Goal: Task Accomplishment & Management: Use online tool/utility

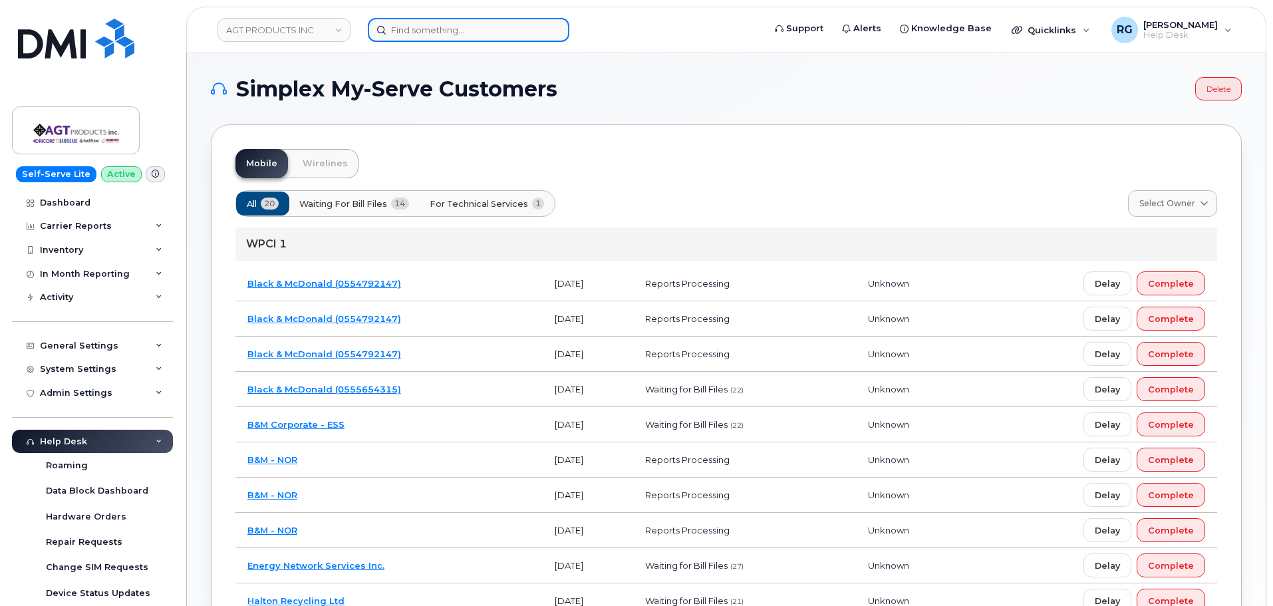
click at [419, 28] on input at bounding box center [469, 30] width 202 height 24
paste input "[PHONE_NUMBER]"
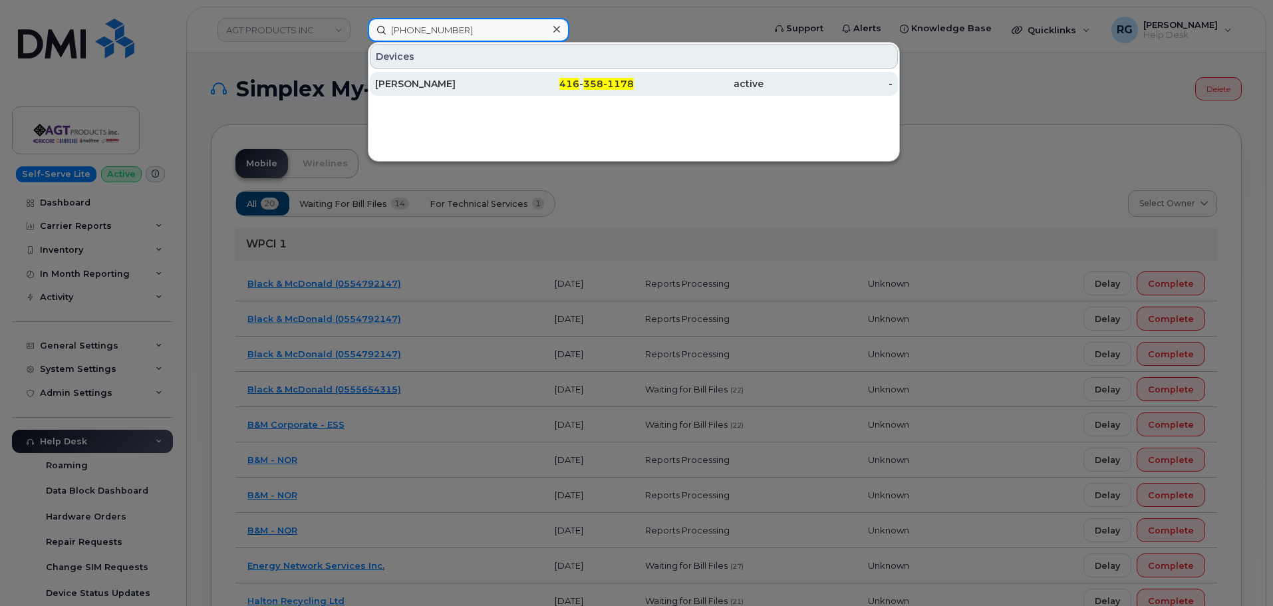
type input "[PHONE_NUMBER]"
click at [470, 76] on div "[PERSON_NAME]" at bounding box center [440, 84] width 130 height 24
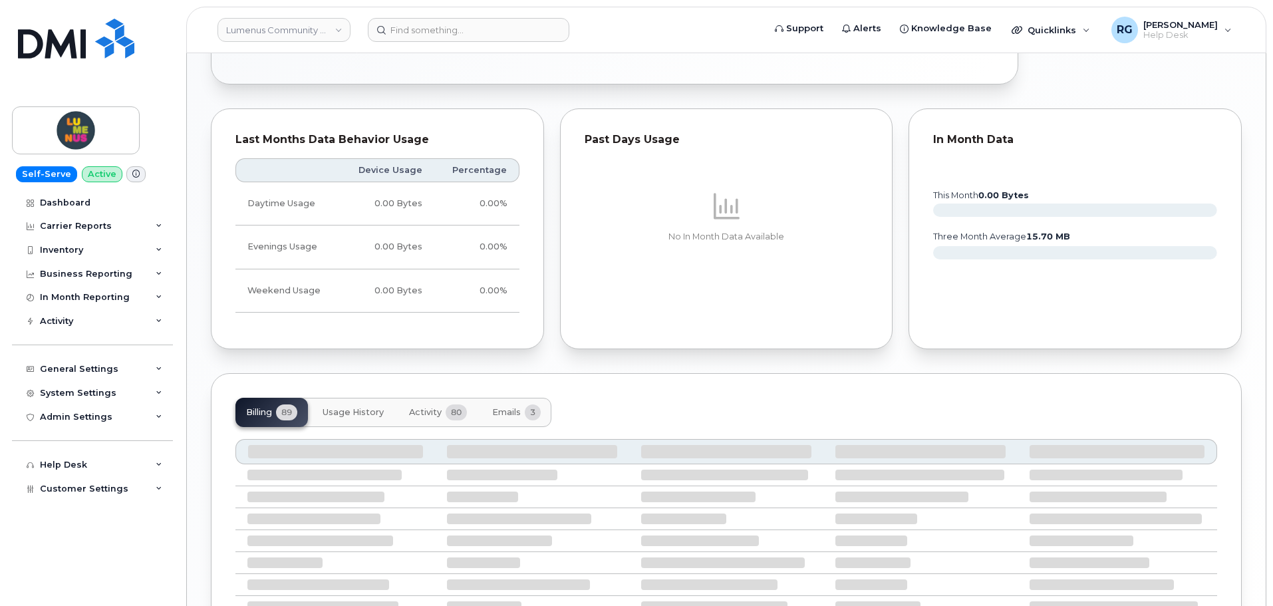
scroll to position [1034, 0]
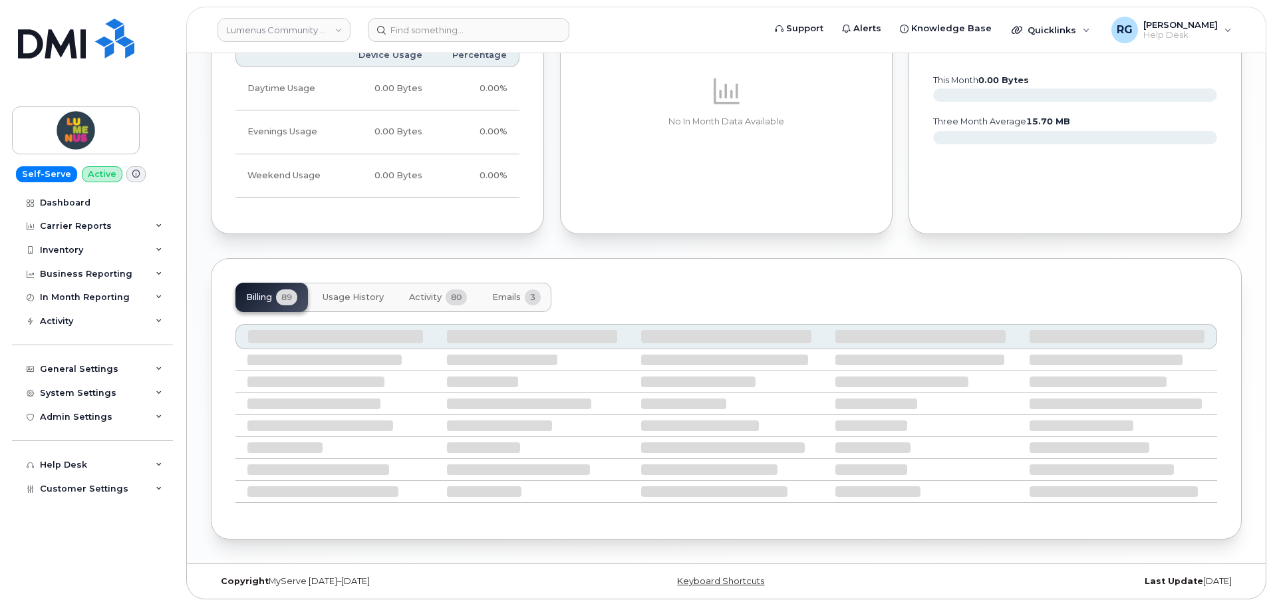
click at [420, 297] on span "Activity" at bounding box center [425, 297] width 33 height 11
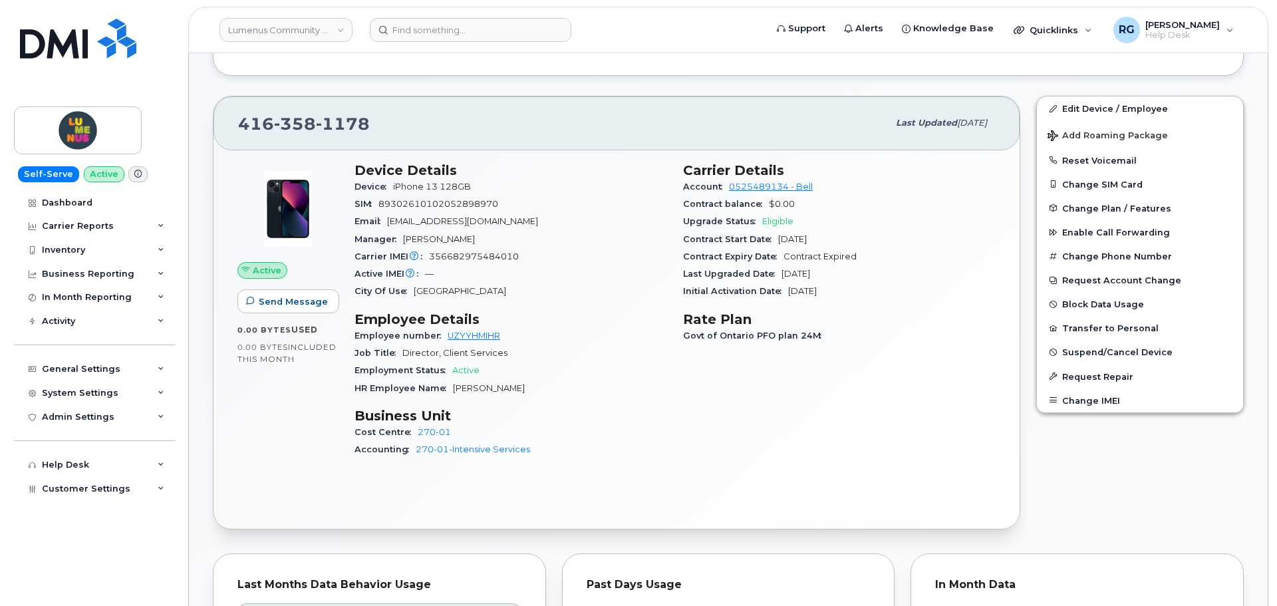
scroll to position [501, 0]
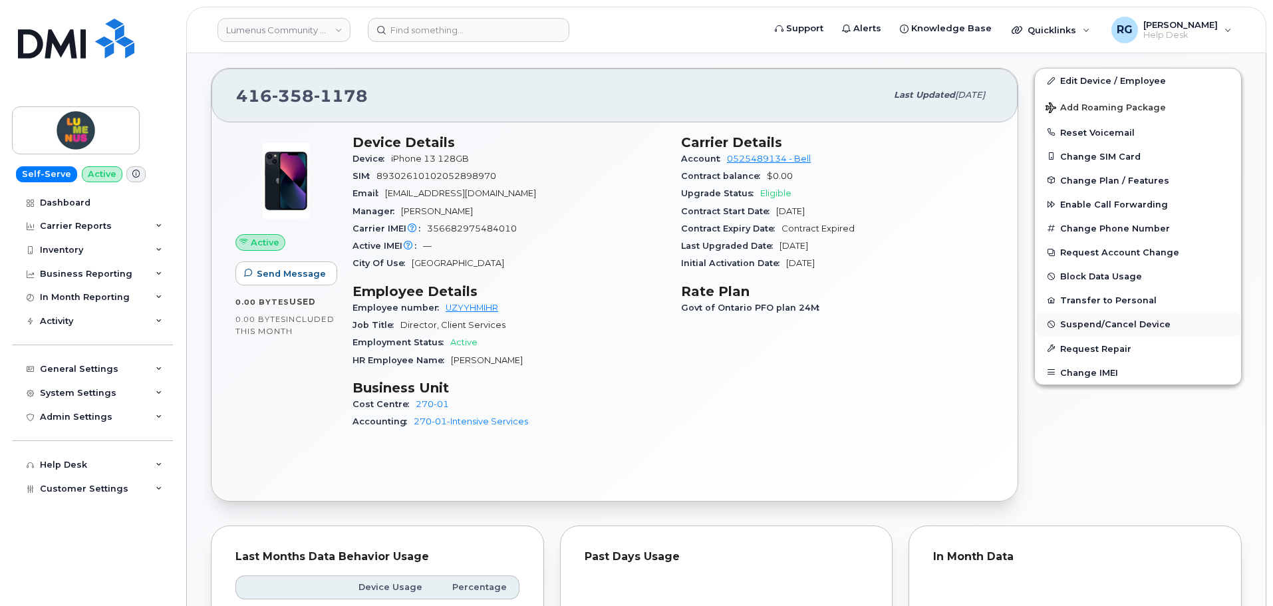
click at [1097, 319] on span "Suspend/Cancel Device" at bounding box center [1115, 324] width 110 height 10
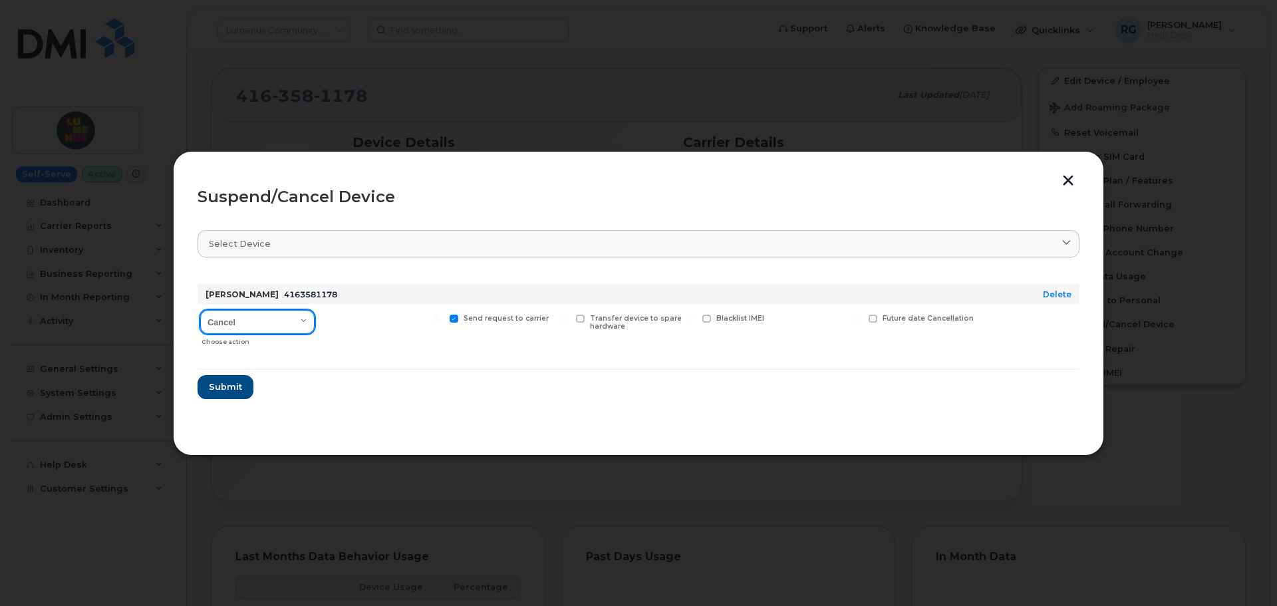
click at [273, 314] on select "Cancel Suspend - Extend Suspension Suspend - Reduced Rate Suspend - Full Rate S…" at bounding box center [257, 322] width 114 height 24
select select "[object Object]"
click at [200, 310] on select "Cancel Suspend - Extend Suspension Suspend - Reduced Rate Suspend - Full Rate S…" at bounding box center [257, 322] width 114 height 24
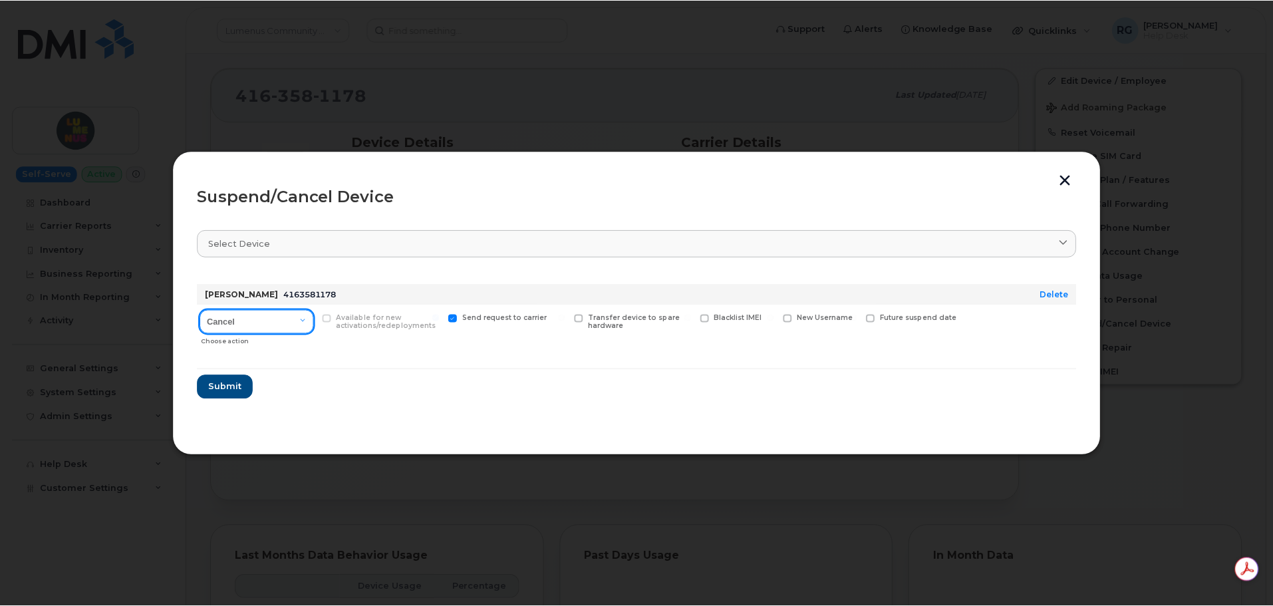
scroll to position [0, 0]
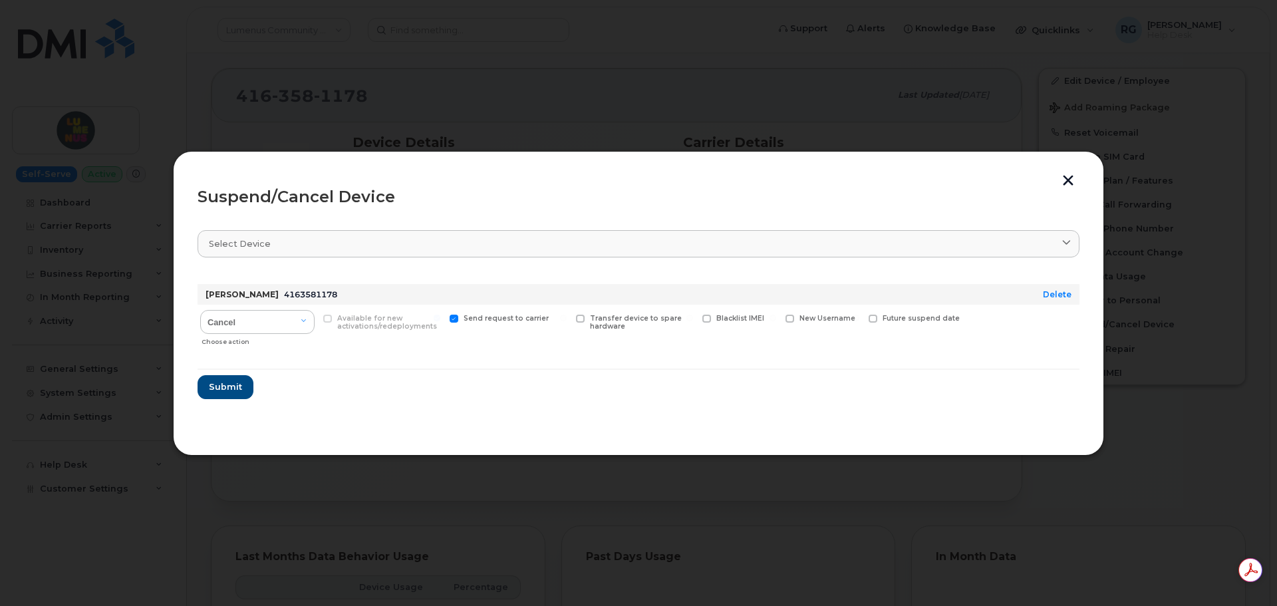
click at [1071, 179] on button "button" at bounding box center [1068, 182] width 20 height 14
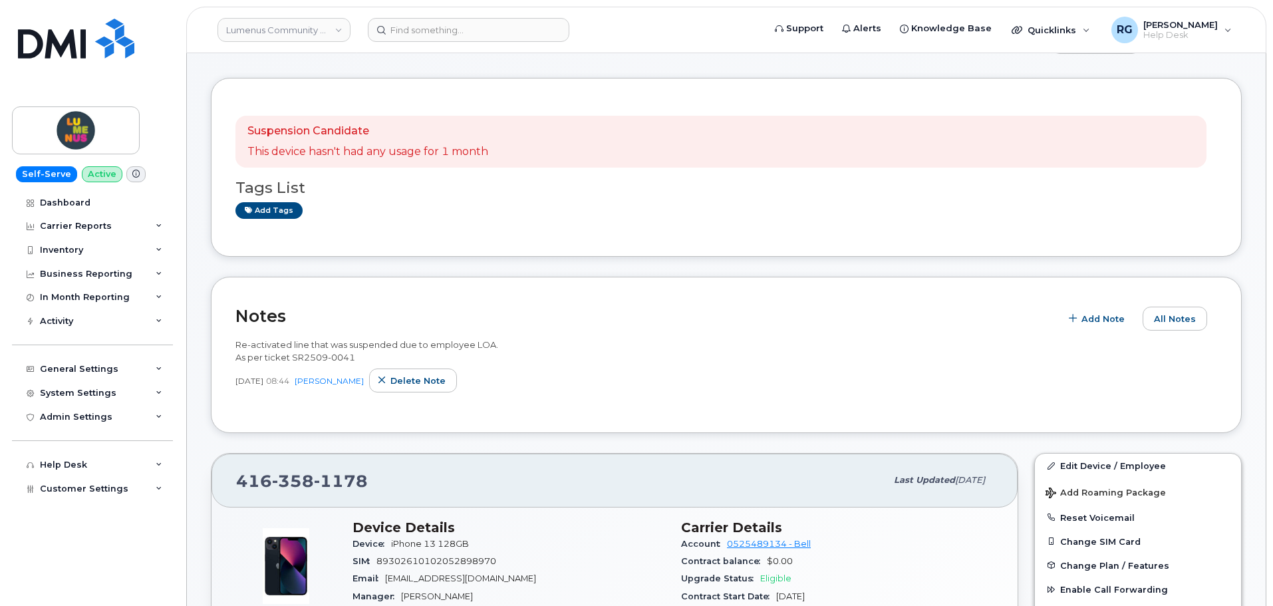
scroll to position [102, 0]
